Goal: Find contact information: Find contact information

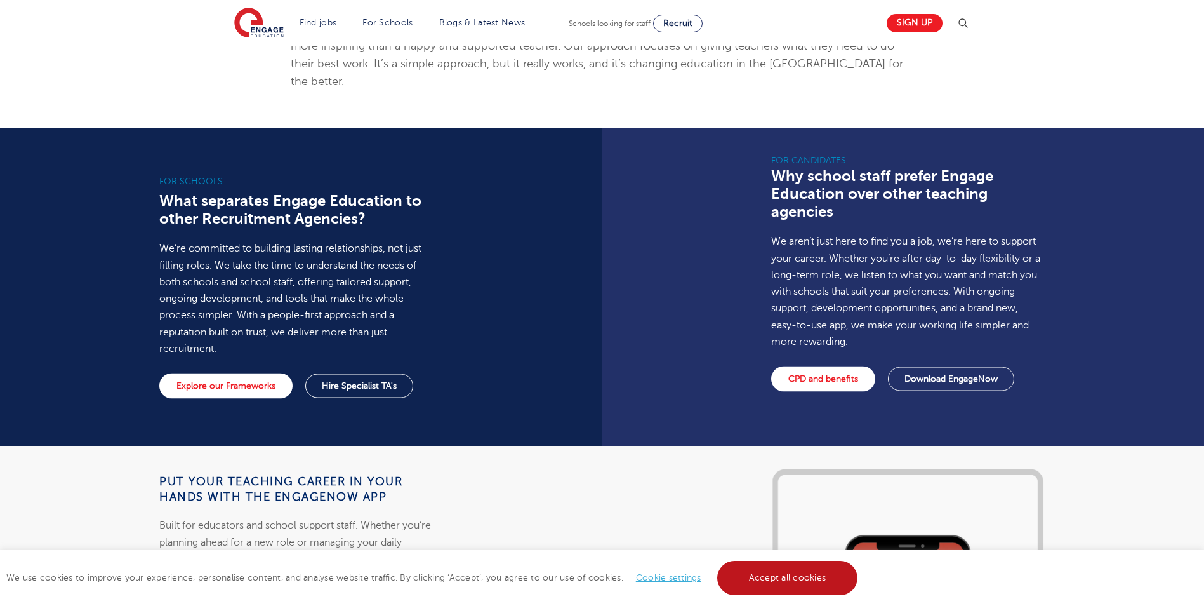
click at [811, 581] on link "Accept all cookies" at bounding box center [787, 578] width 141 height 34
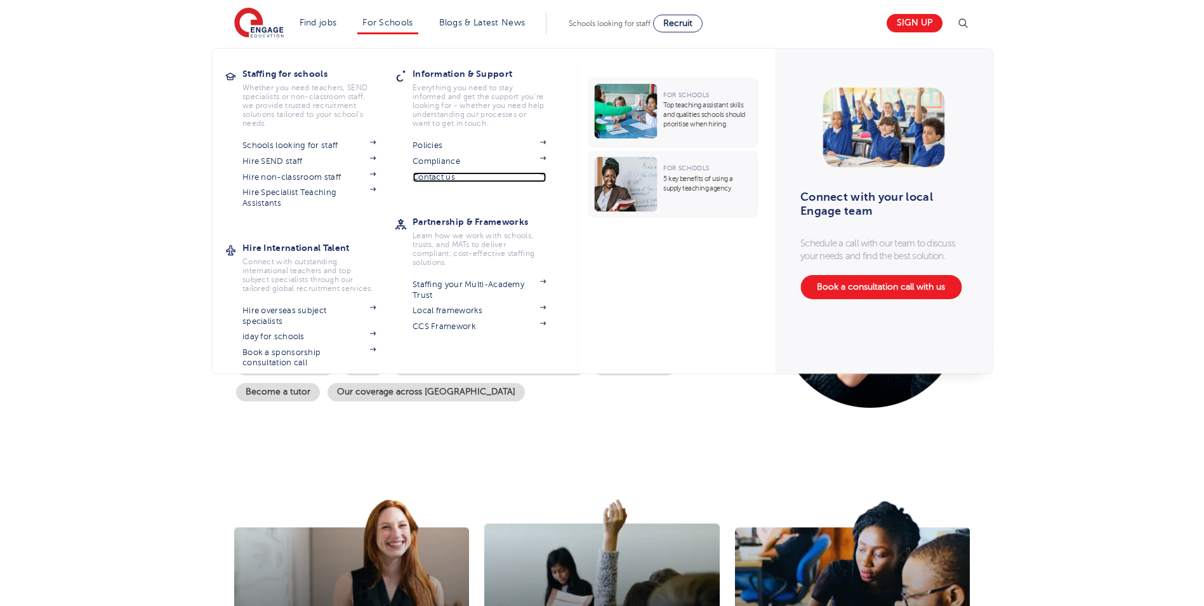
click at [449, 176] on link "Contact us" at bounding box center [479, 177] width 133 height 10
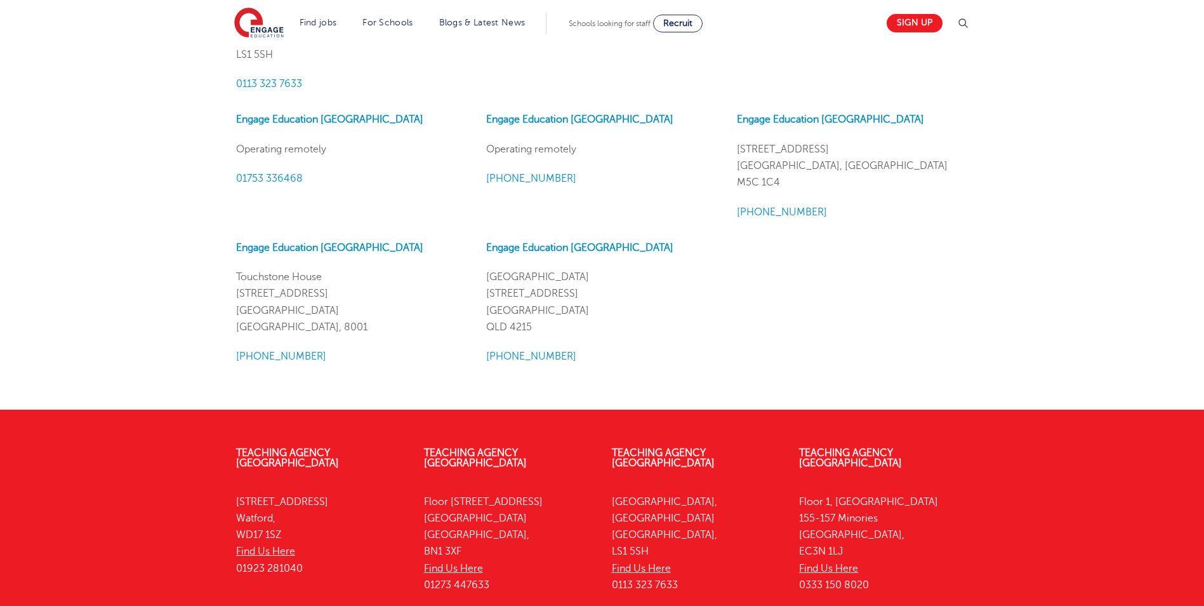
scroll to position [971, 0]
